Goal: Task Accomplishment & Management: Use online tool/utility

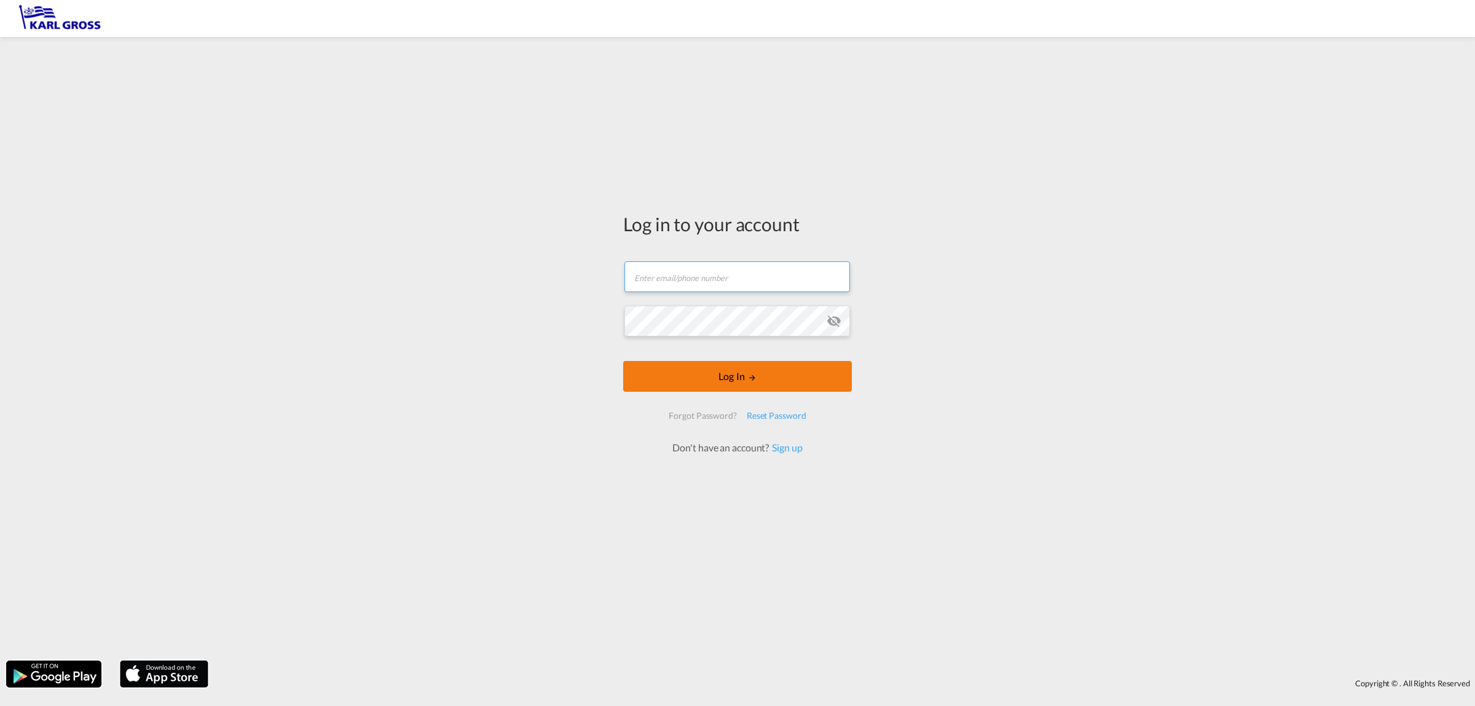
type input "[EMAIL_ADDRESS][DOMAIN_NAME]"
click at [734, 379] on button "Log In" at bounding box center [737, 376] width 229 height 31
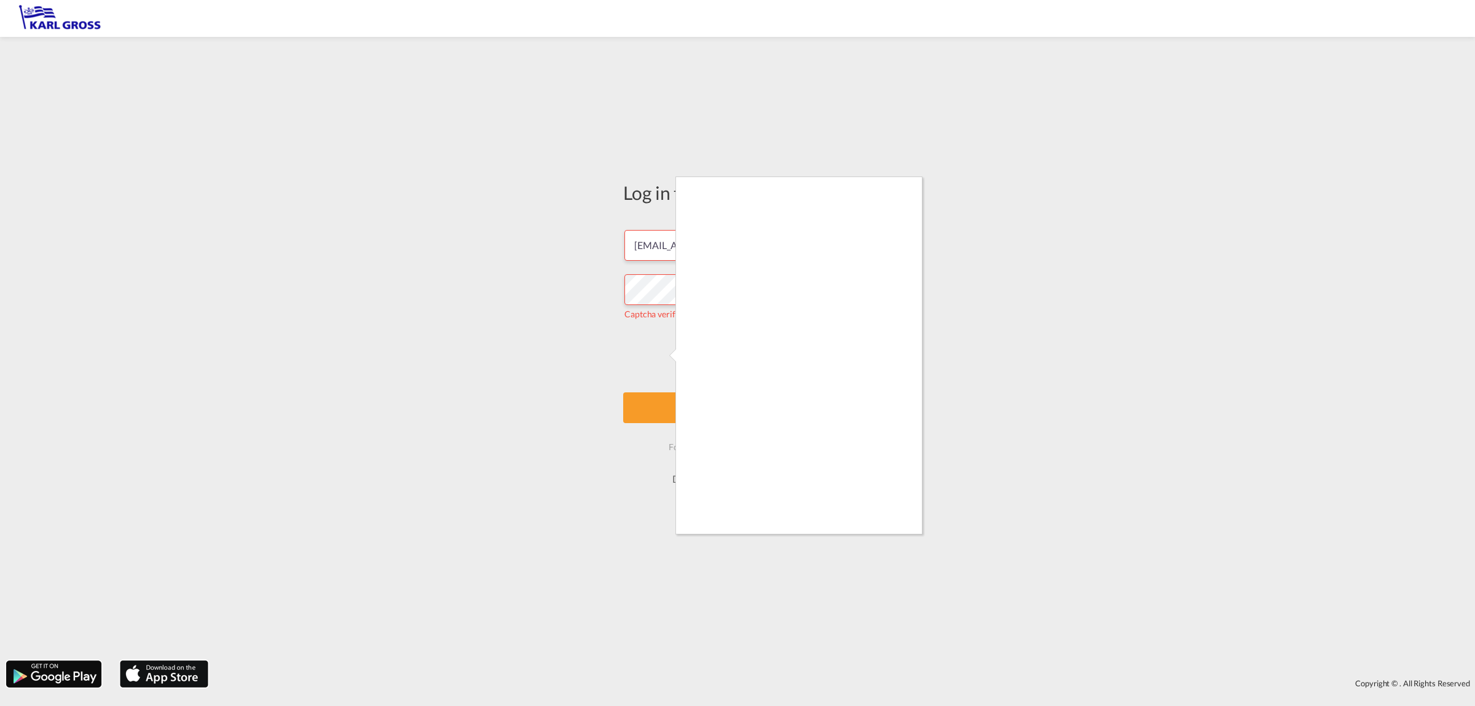
click at [889, 535] on div at bounding box center [737, 353] width 1475 height 706
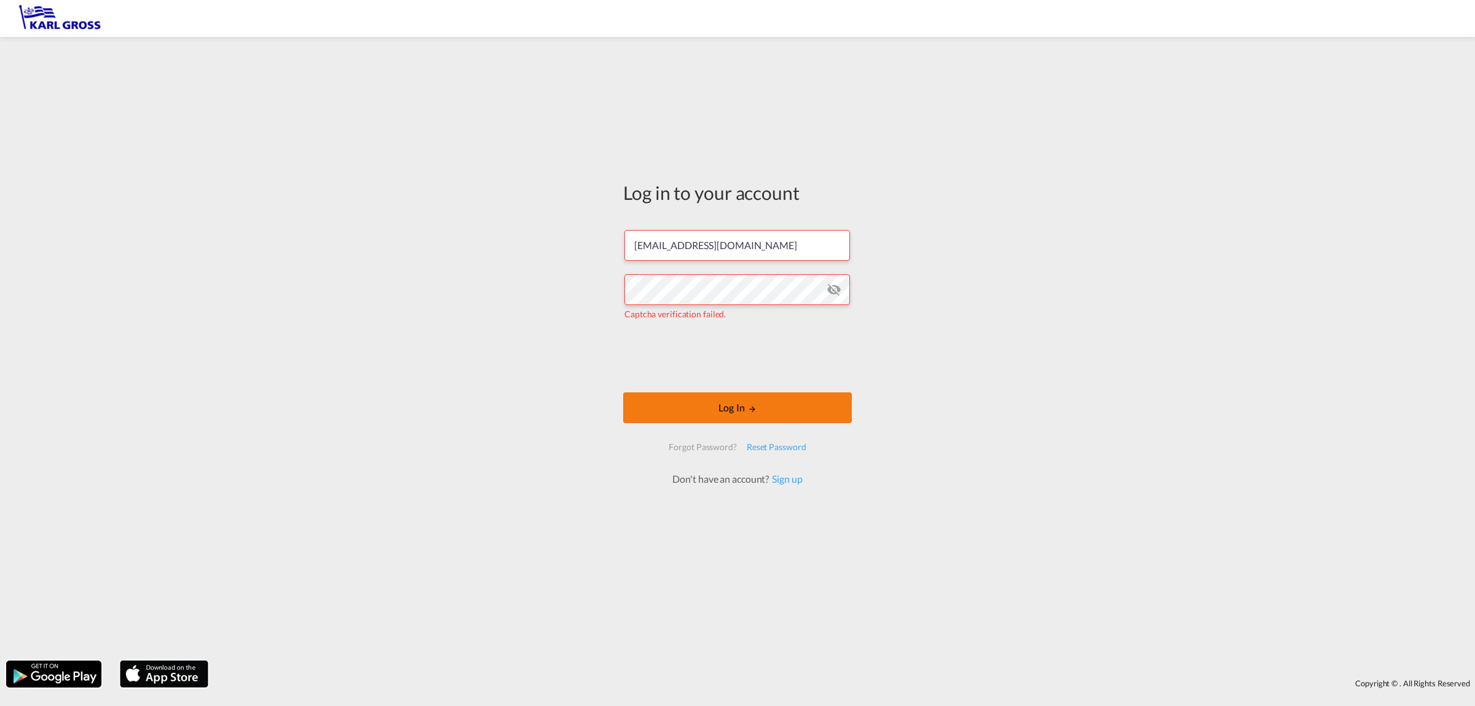
click at [768, 407] on button "Log In" at bounding box center [737, 407] width 229 height 31
